Goal: Transaction & Acquisition: Obtain resource

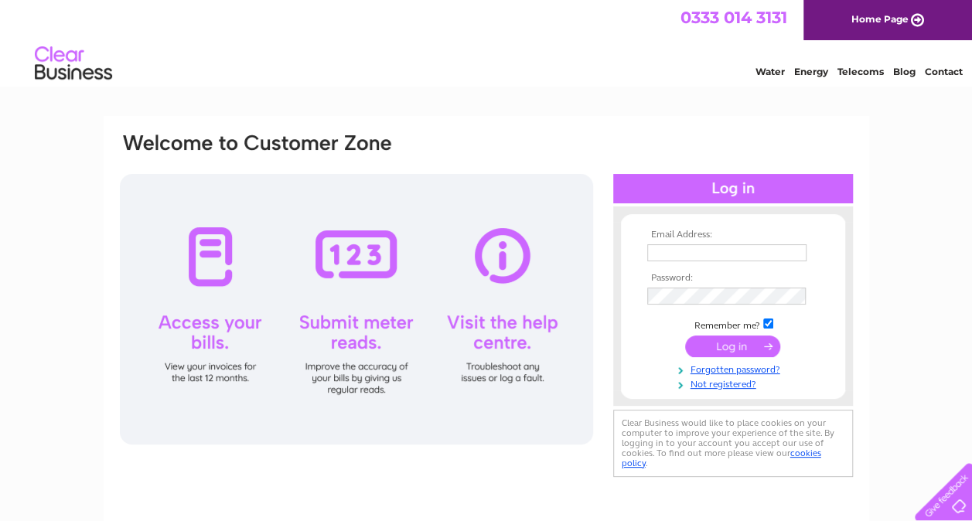
click at [705, 251] on input "text" at bounding box center [726, 252] width 159 height 17
click at [692, 250] on input "text" at bounding box center [727, 253] width 161 height 19
click at [750, 258] on input "lynette.summers" at bounding box center [727, 253] width 161 height 19
type input "lynette.summers@lasummers.com"
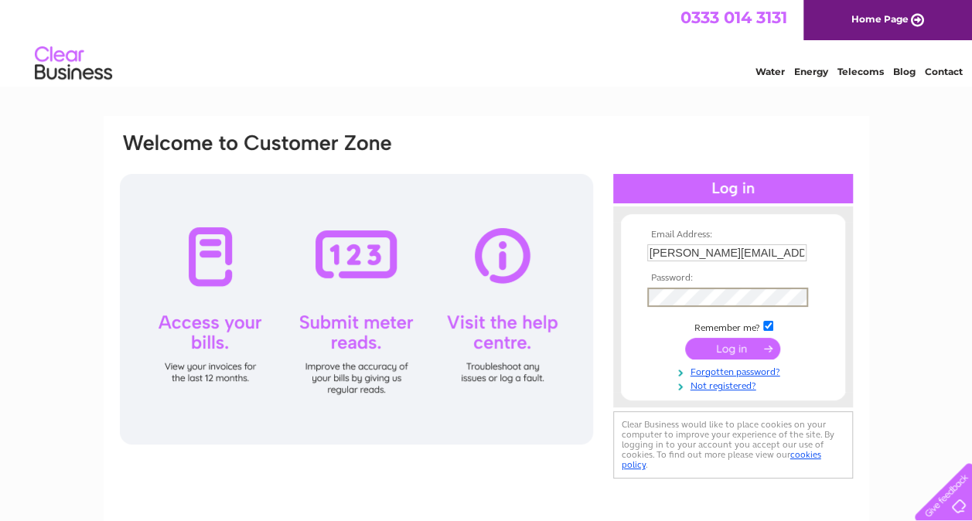
click at [715, 349] on input "submit" at bounding box center [732, 349] width 95 height 22
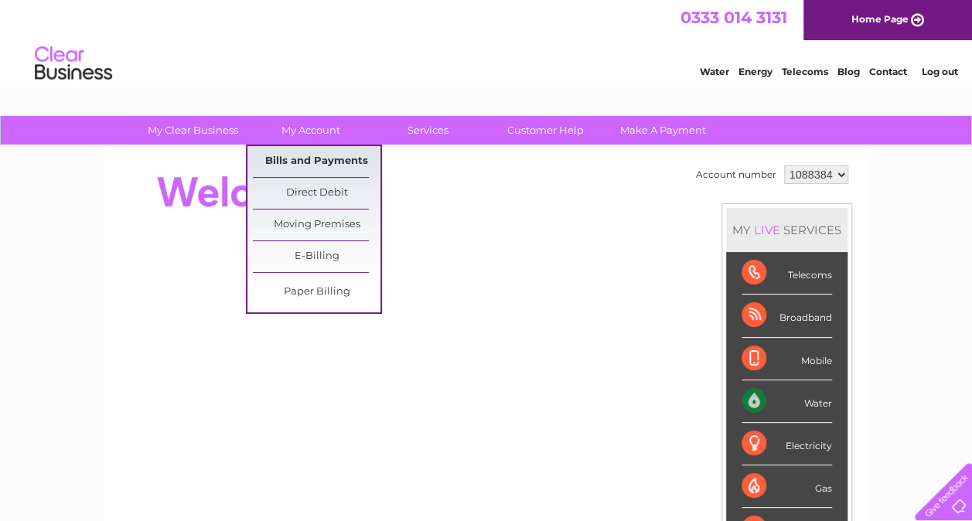
click at [323, 160] on link "Bills and Payments" at bounding box center [317, 161] width 128 height 31
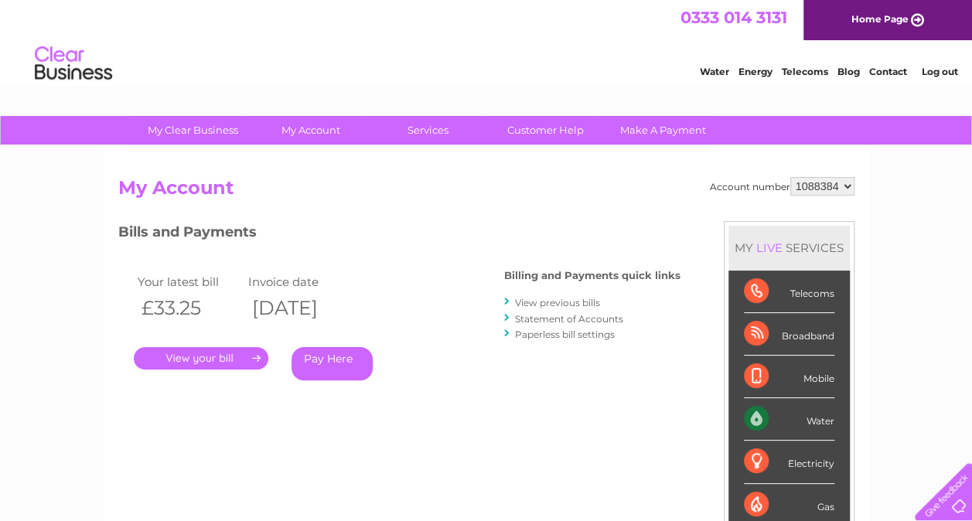
click at [848, 185] on select "1088384 1109107 1109115" at bounding box center [822, 186] width 64 height 19
select select "1109107"
click at [790, 177] on select "1088384 1109107 1109115" at bounding box center [822, 186] width 64 height 19
click at [845, 187] on select "1088384 1109107 1109115" at bounding box center [822, 186] width 64 height 19
select select "1109115"
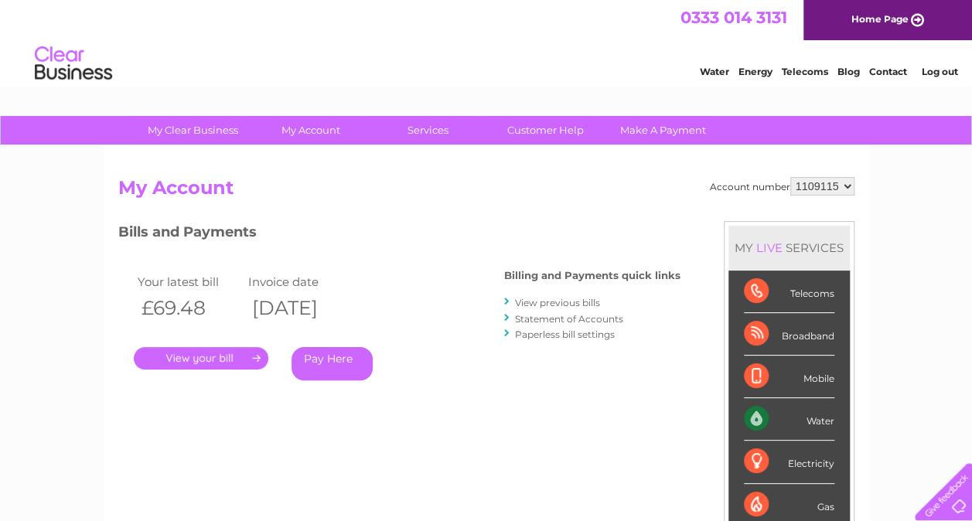
click at [790, 177] on select "1088384 1109107 1109115" at bounding box center [822, 186] width 64 height 19
click at [875, 204] on div "My Clear Business Login Details My Details My Preferences Link Account My Accou…" at bounding box center [486, 519] width 972 height 807
click at [530, 201] on h2 "My Account" at bounding box center [486, 191] width 736 height 29
click at [904, 241] on div "My Clear Business Login Details My Details My Preferences Link Account My Accou…" at bounding box center [486, 519] width 972 height 807
click at [845, 183] on select "1088384 1109107 1109115" at bounding box center [822, 186] width 64 height 19
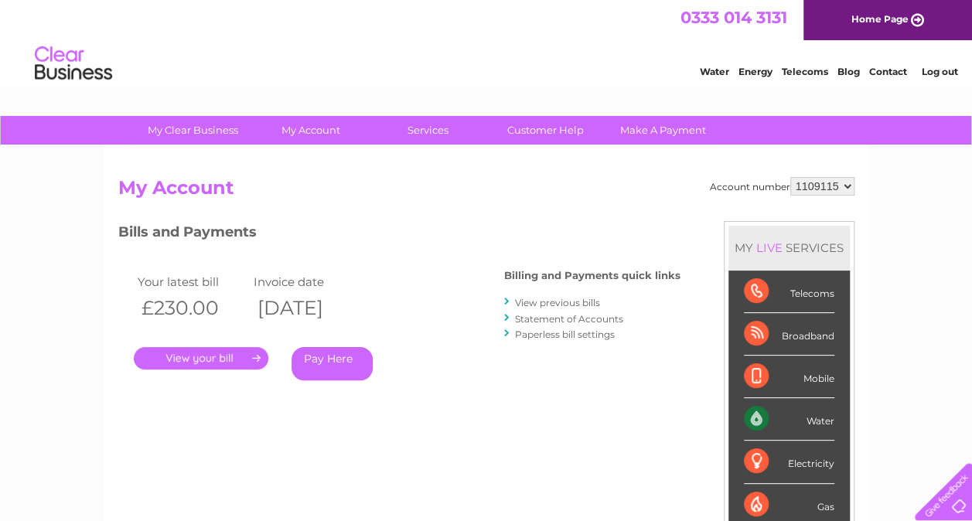
click at [790, 177] on select "1088384 1109107 1109115" at bounding box center [822, 186] width 64 height 19
click at [875, 227] on div "My Clear Business Login Details My Details My Preferences Link Account My Accou…" at bounding box center [486, 519] width 972 height 807
click at [845, 181] on select "1088384 1109107 1109115" at bounding box center [822, 186] width 64 height 19
select select "1109107"
click at [790, 177] on select "1088384 1109107 1109115" at bounding box center [822, 186] width 64 height 19
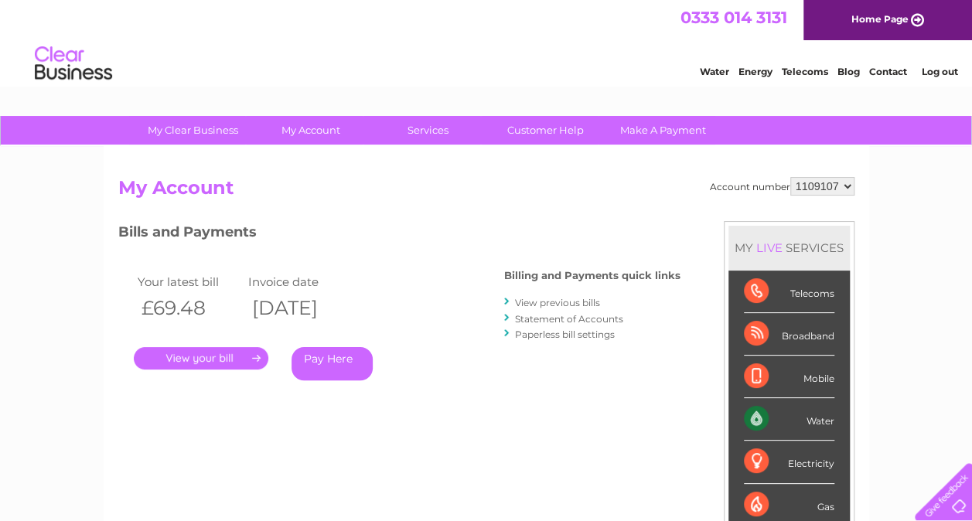
click at [851, 186] on select "1088384 1109107 1109115" at bounding box center [822, 186] width 64 height 19
select select "1109115"
click at [790, 177] on select "1088384 1109107 1109115" at bounding box center [822, 186] width 64 height 19
click at [221, 359] on link "." at bounding box center [201, 358] width 135 height 22
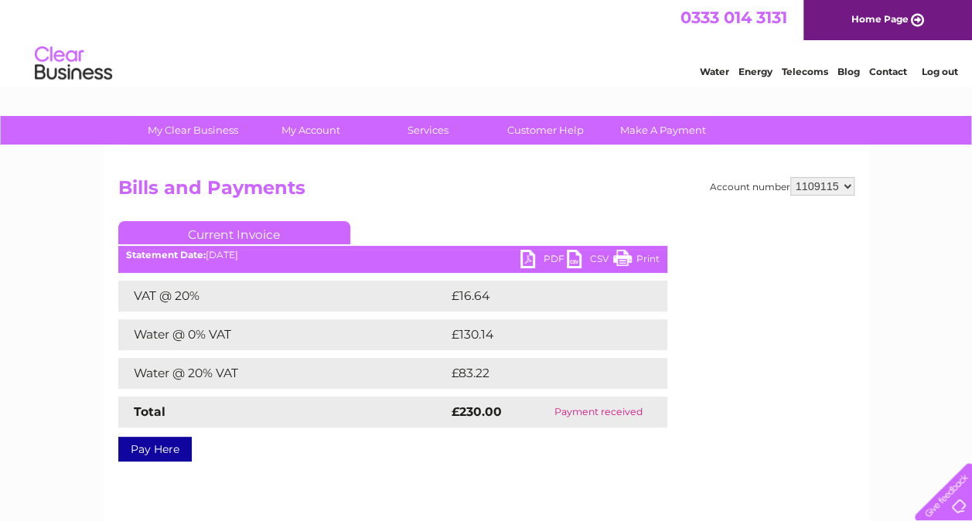
click at [537, 258] on link "PDF" at bounding box center [543, 261] width 46 height 22
click at [845, 183] on select "1088384 1109107 1109115" at bounding box center [822, 186] width 64 height 19
select select "1088384"
click at [790, 177] on select "1088384 1109107 1109115" at bounding box center [822, 186] width 64 height 19
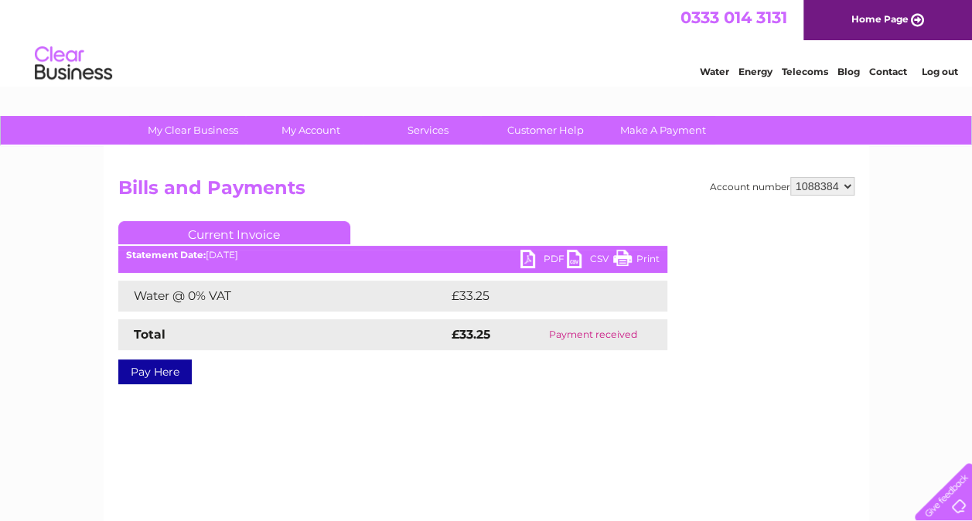
click at [534, 260] on link "PDF" at bounding box center [543, 261] width 46 height 22
click at [844, 184] on select "1088384 1109107 1109115" at bounding box center [822, 186] width 64 height 19
select select "1109107"
click at [790, 177] on select "1088384 1109107 1109115" at bounding box center [822, 186] width 64 height 19
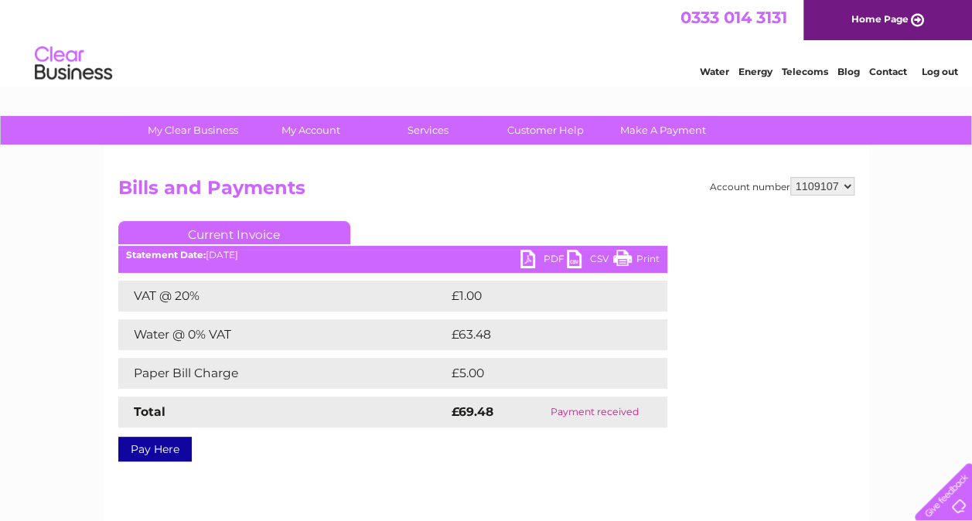
click at [527, 260] on link "PDF" at bounding box center [543, 261] width 46 height 22
